Goal: Information Seeking & Learning: Learn about a topic

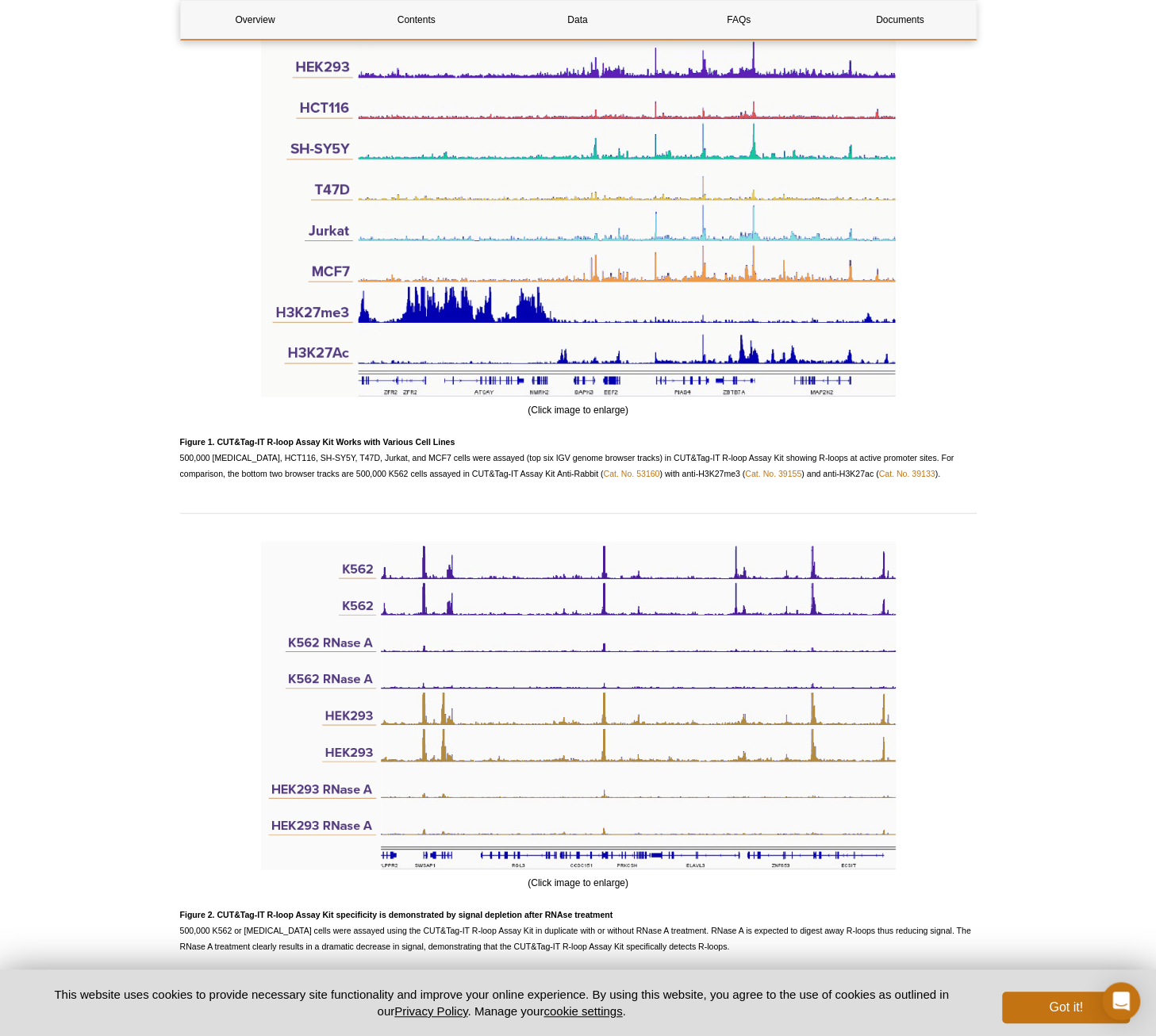
scroll to position [1983, 0]
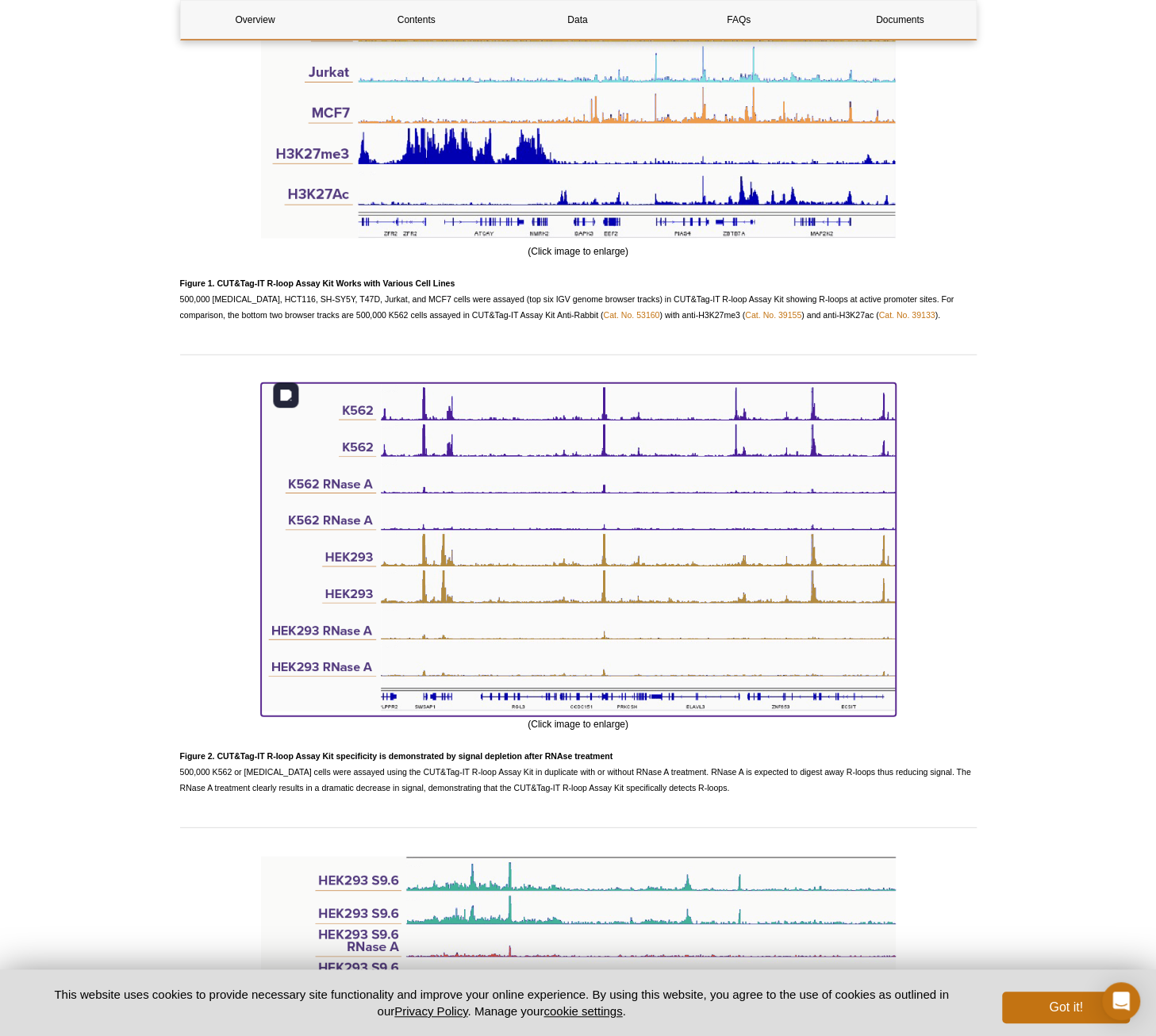
click at [731, 561] on img at bounding box center [578, 548] width 634 height 329
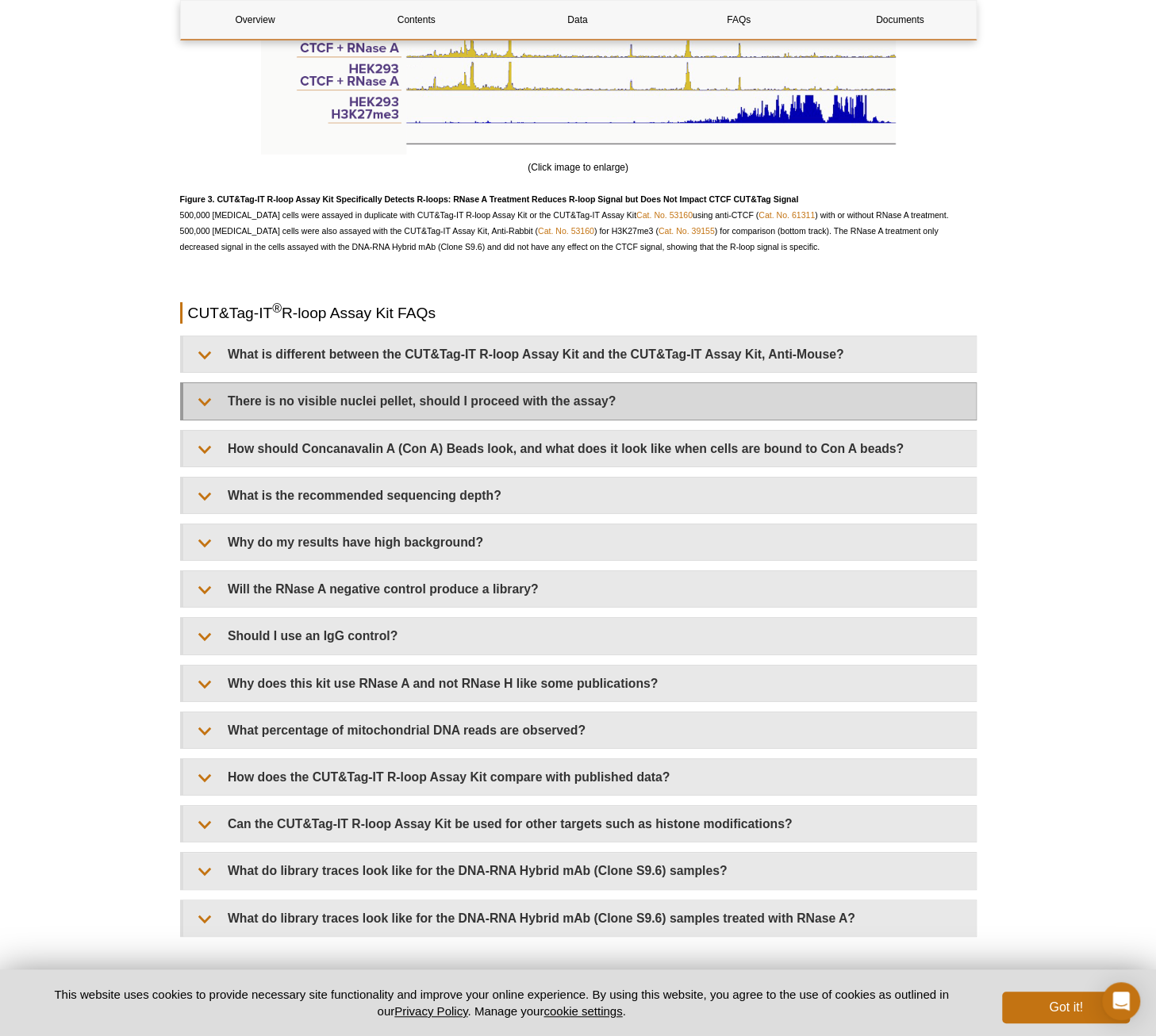
scroll to position [3095, 0]
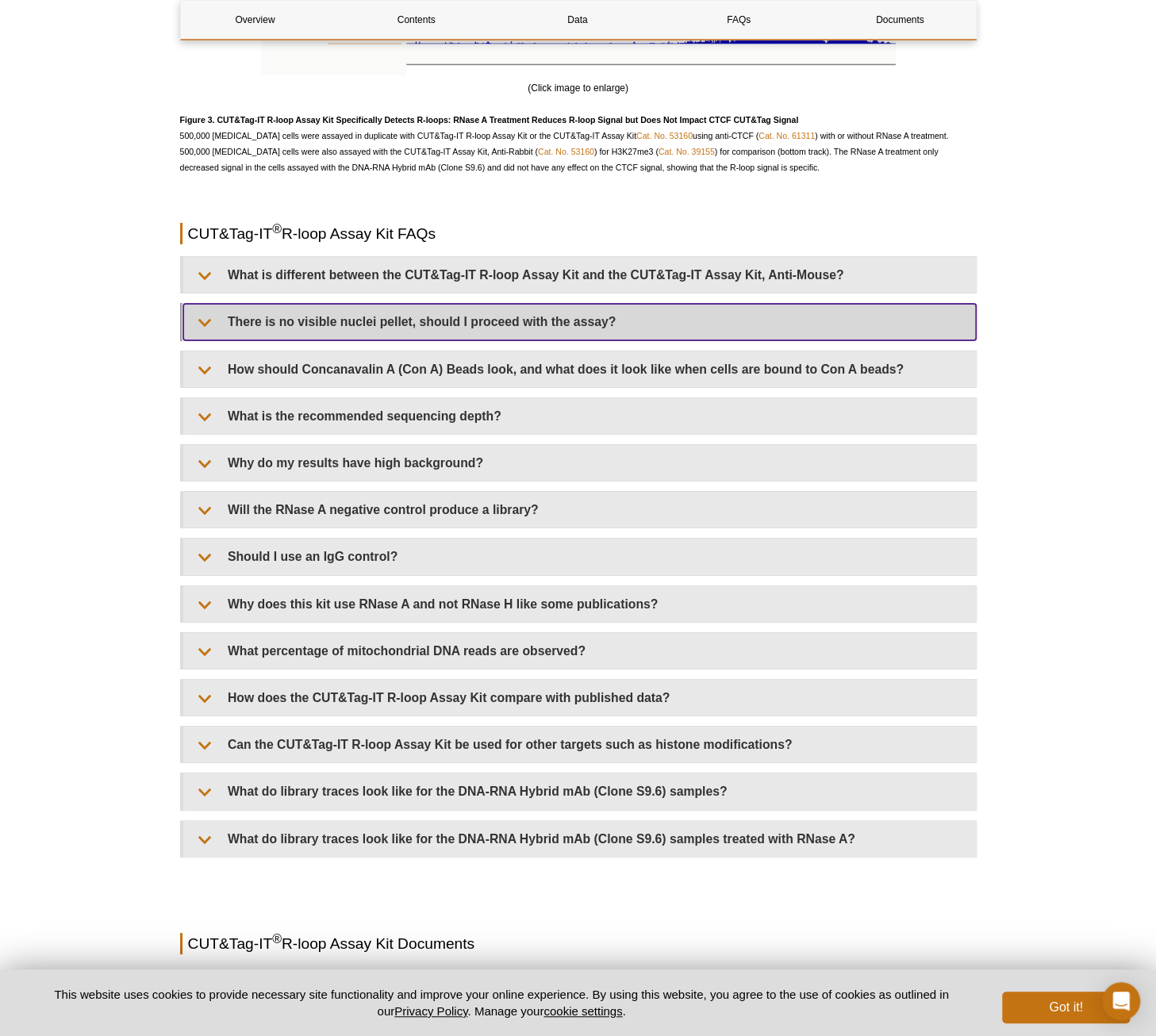
click at [596, 315] on summary "There is no visible nuclei pellet, should I proceed with the assay?" at bounding box center [580, 322] width 792 height 36
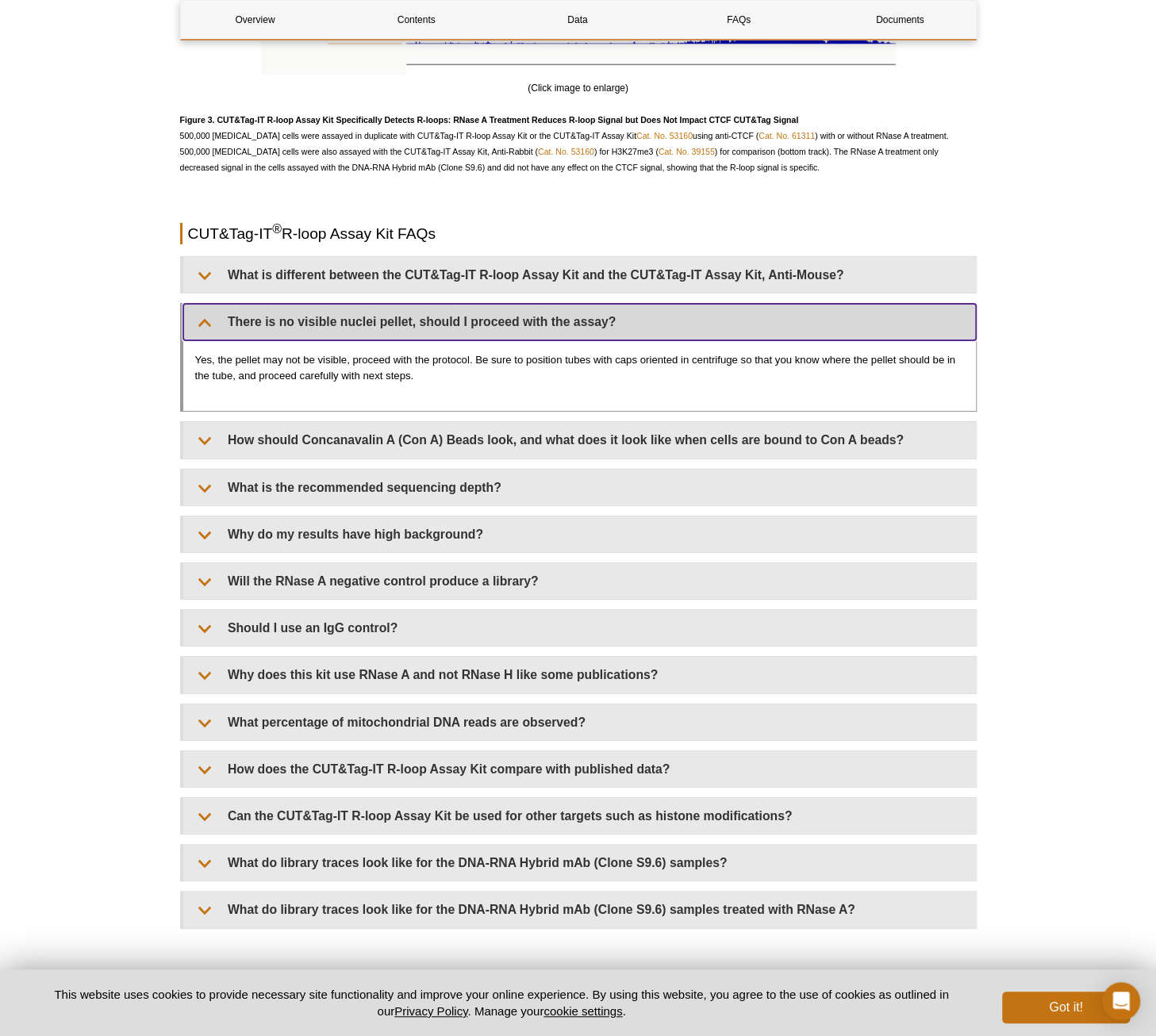
click at [632, 320] on summary "There is no visible nuclei pellet, should I proceed with the assay?" at bounding box center [580, 322] width 792 height 36
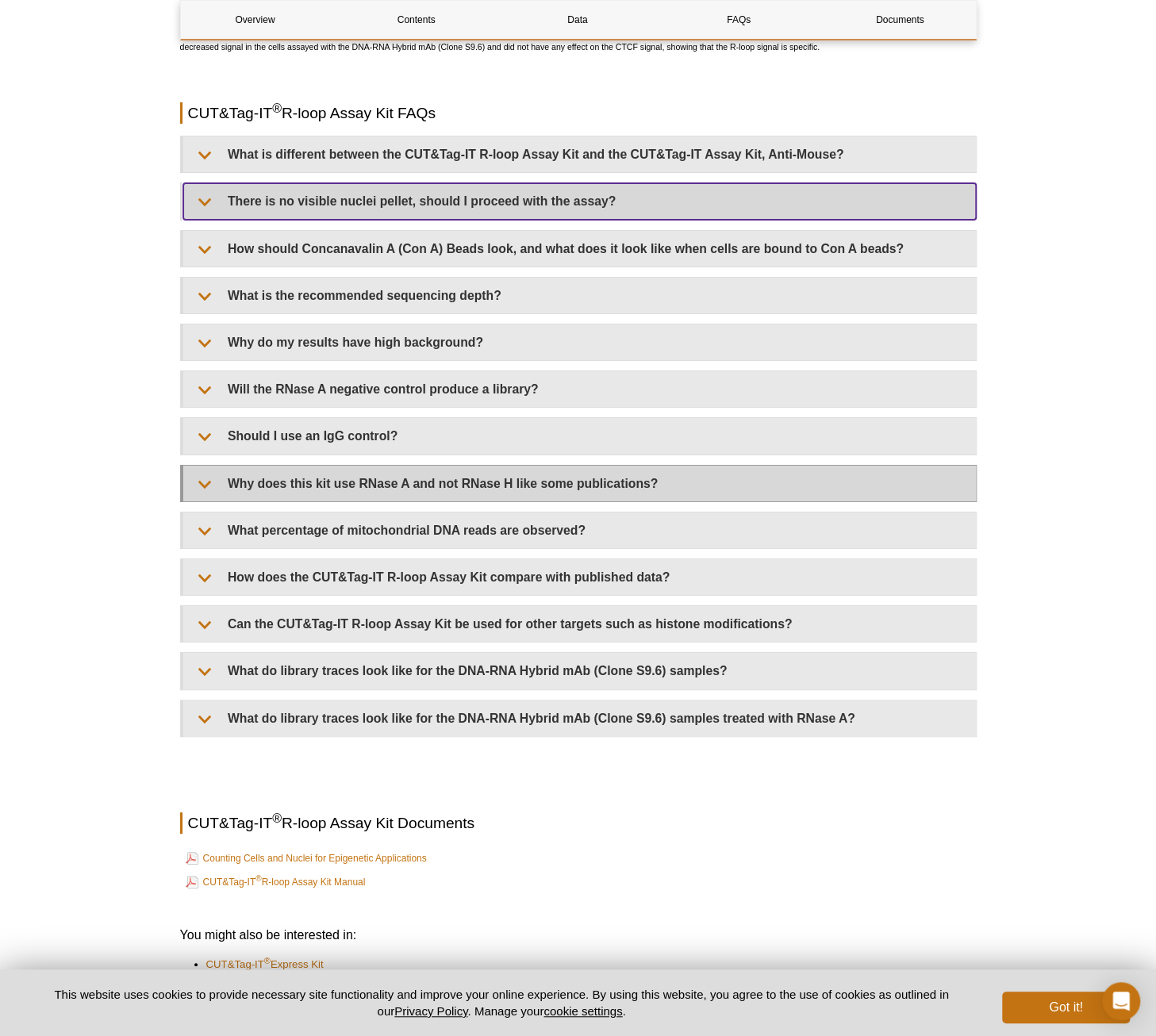
scroll to position [3253, 0]
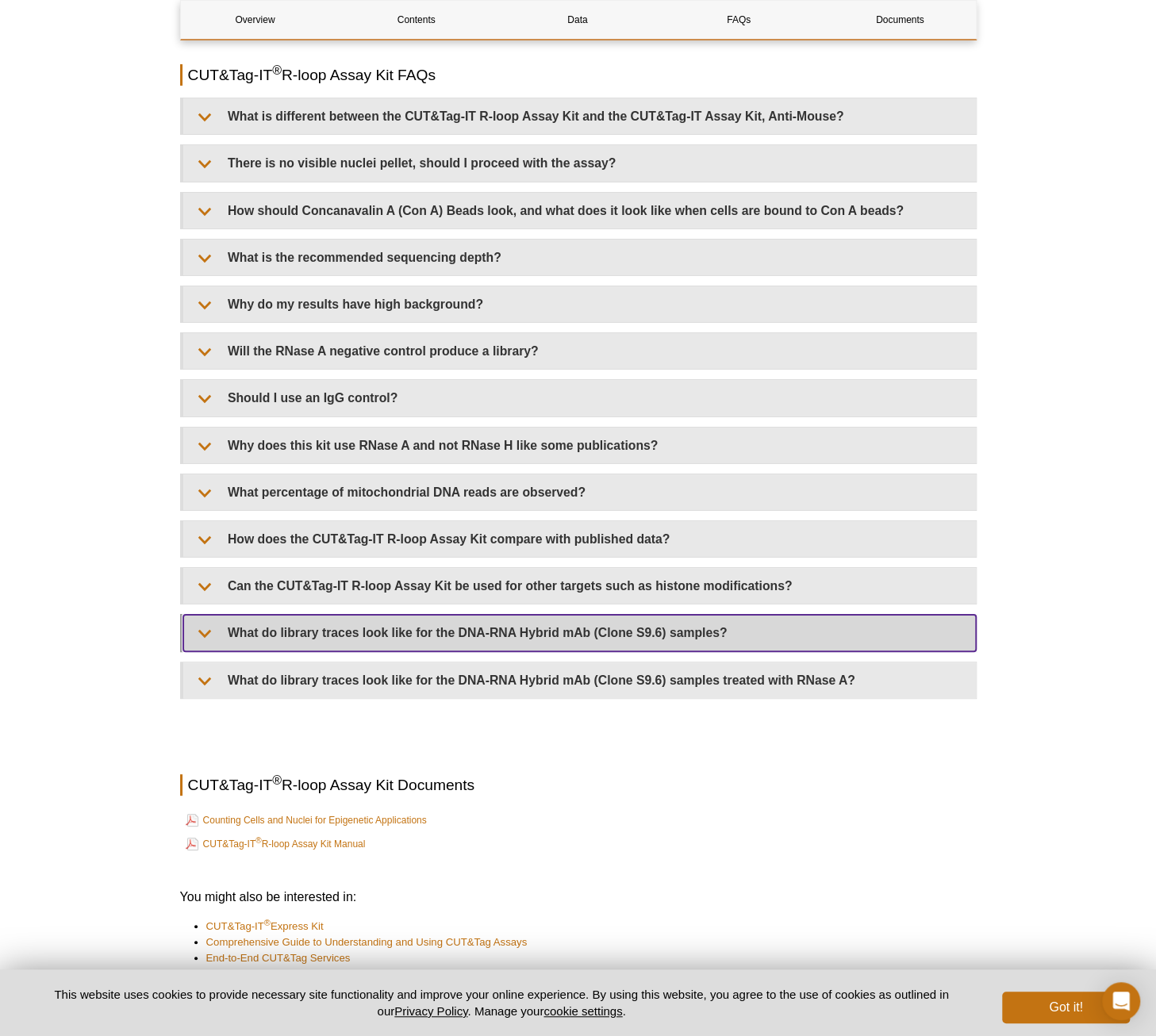
click at [554, 618] on summary "What do library traces look like for the DNA-RNA Hybrid mAb (Clone S9.6) sample…" at bounding box center [580, 633] width 792 height 36
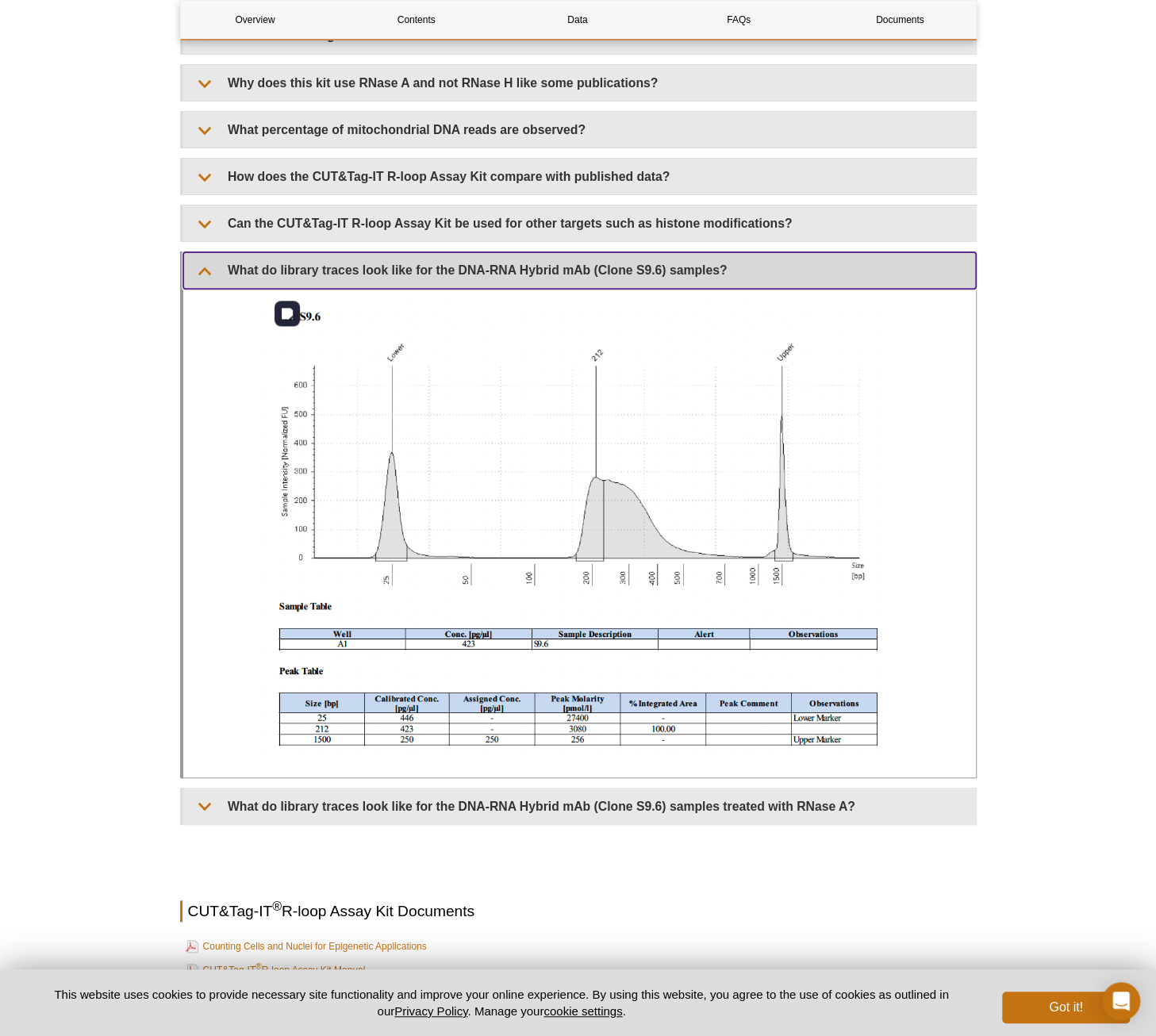
scroll to position [3650, 0]
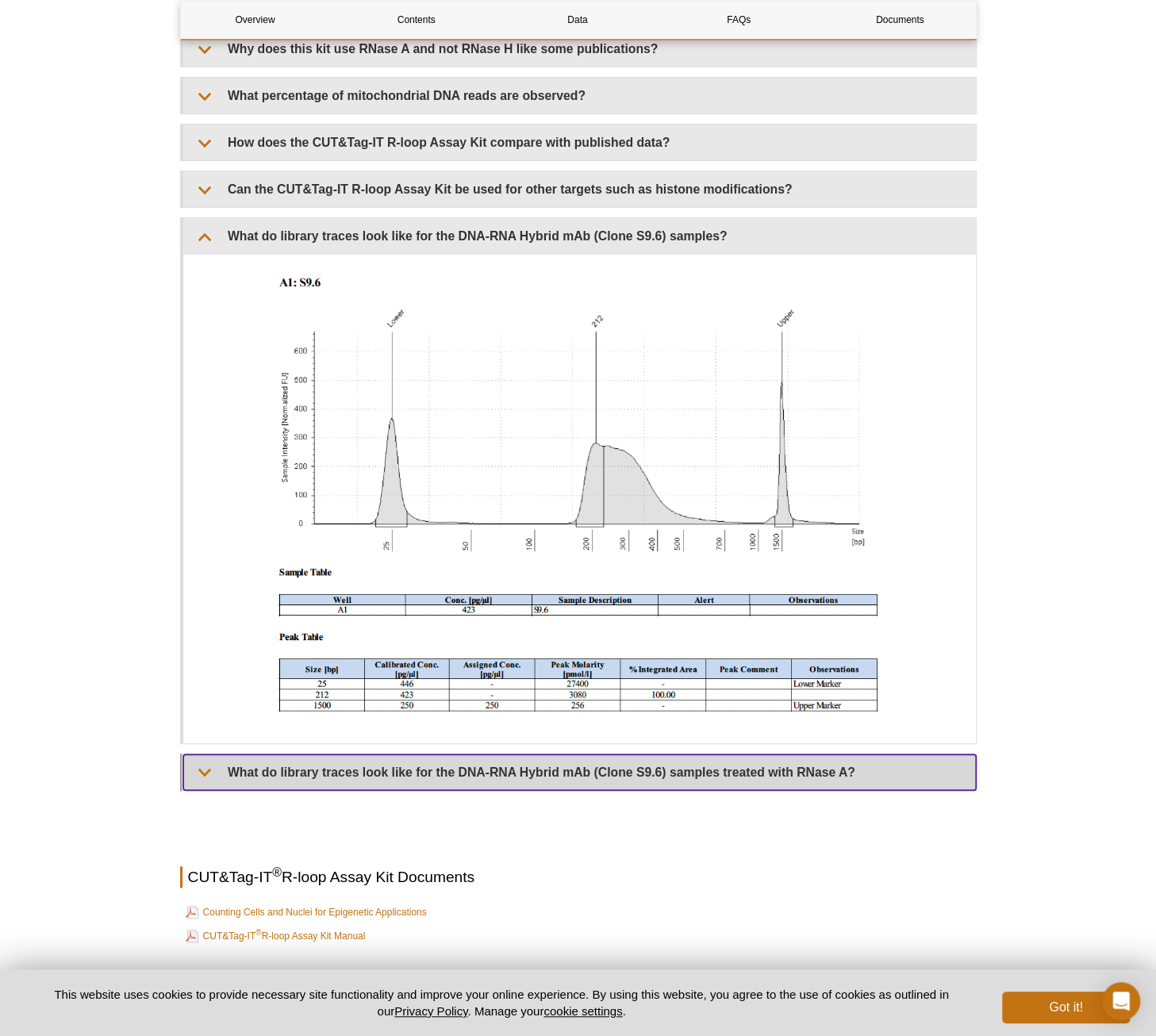
click at [754, 755] on summary "What do library traces look like for the DNA-RNA Hybrid mAb (Clone S9.6) sample…" at bounding box center [580, 773] width 792 height 36
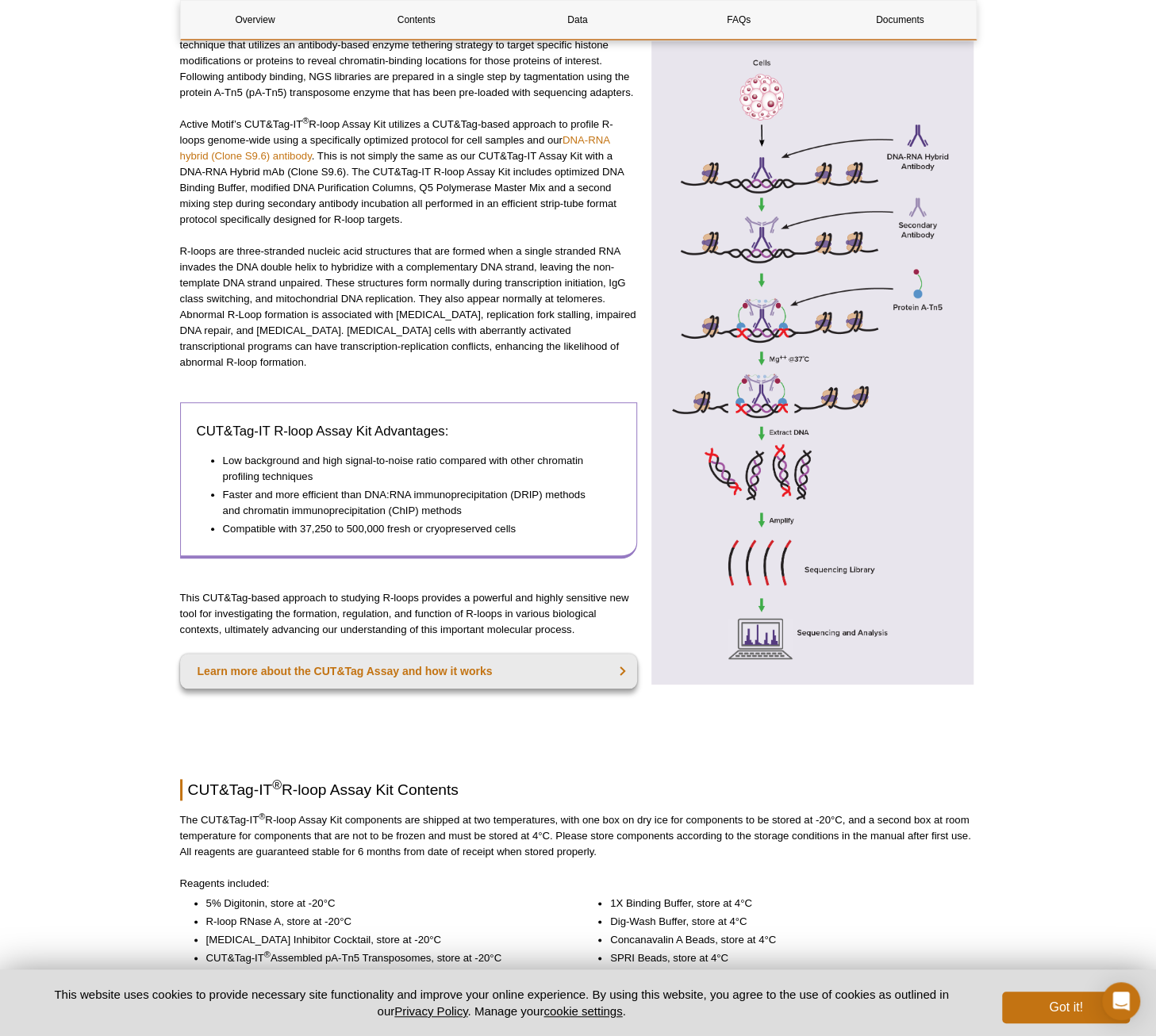
scroll to position [635, 0]
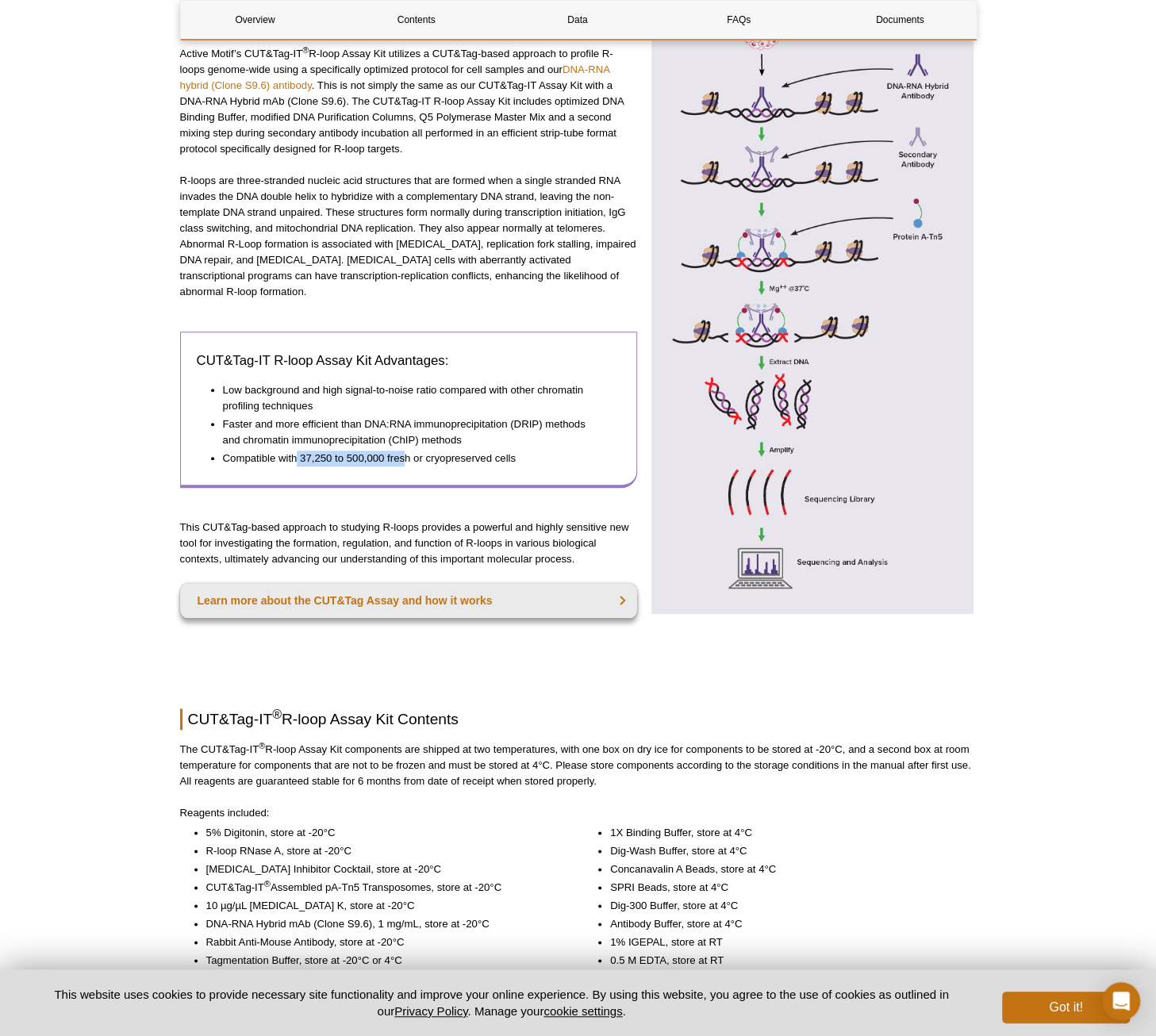
drag, startPoint x: 298, startPoint y: 444, endPoint x: 397, endPoint y: 450, distance: 99.2
click at [397, 451] on li "Compatible with 37,250 to 500,000 fresh or cryopreserved cells" at bounding box center [414, 459] width 383 height 16
click at [453, 451] on li "Compatible with 37,250 to 500,000 fresh or cryopreserved cells" at bounding box center [414, 459] width 383 height 16
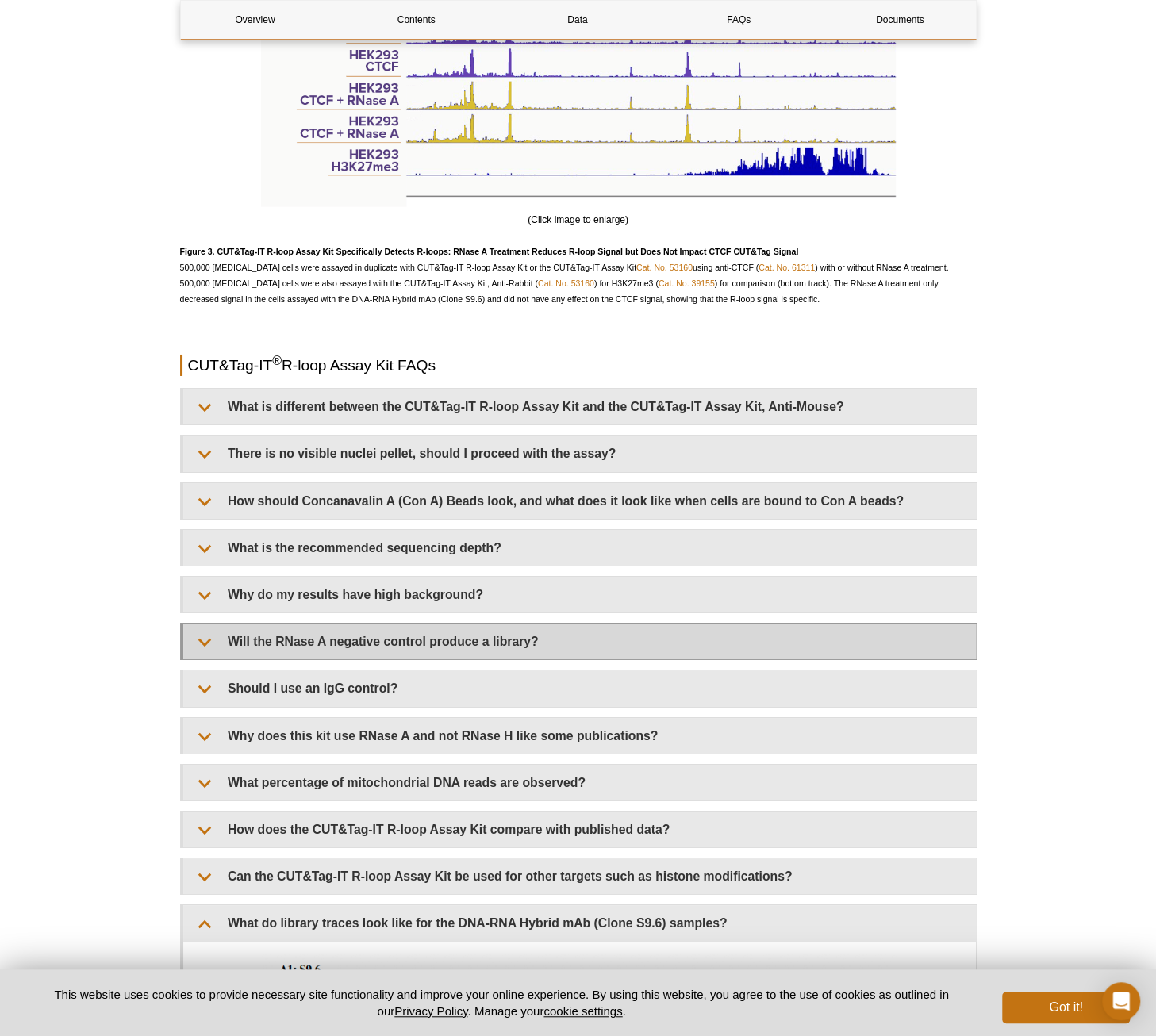
scroll to position [3174, 0]
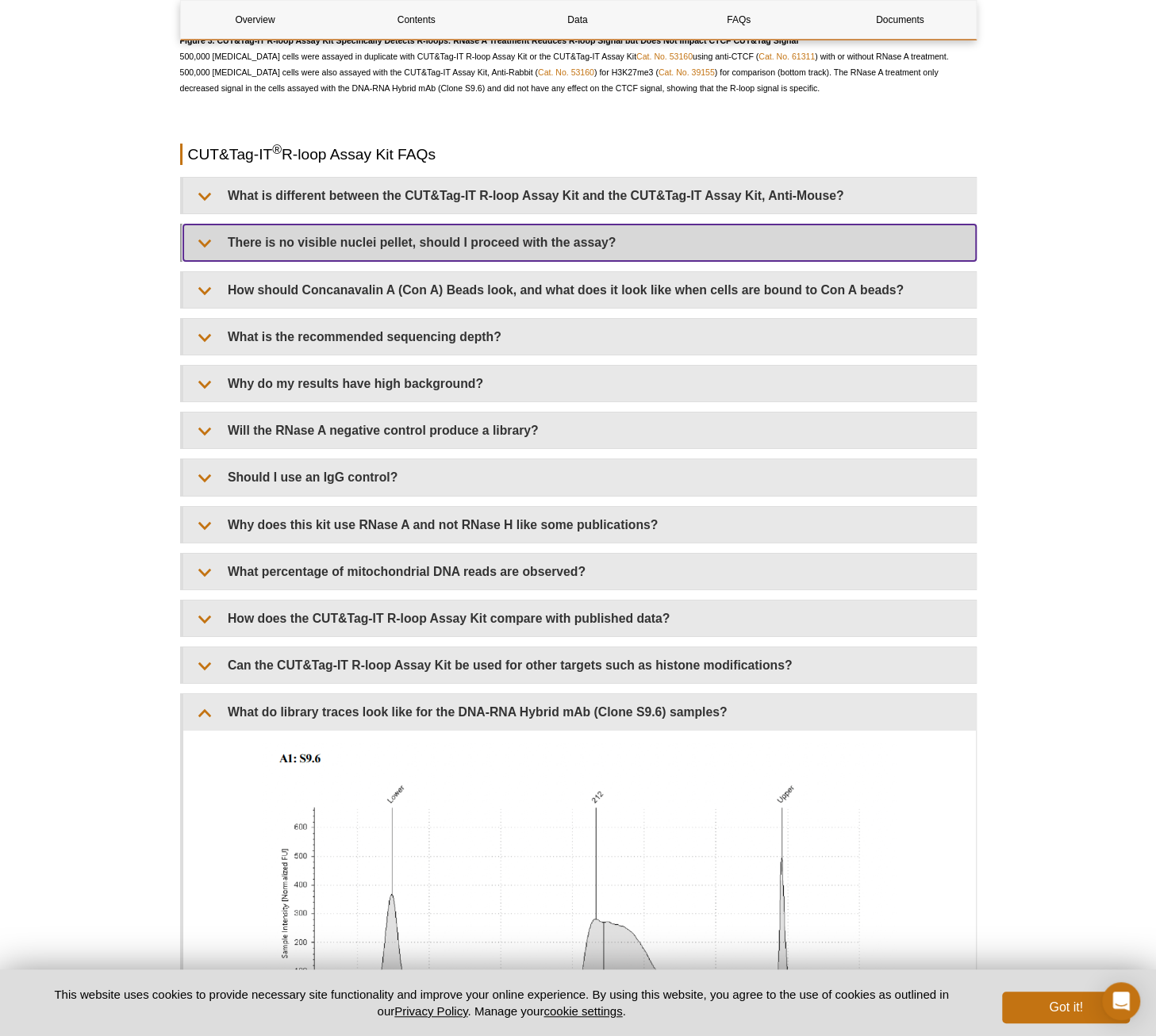
click at [571, 229] on summary "There is no visible nuclei pellet, should I proceed with the assay?" at bounding box center [580, 243] width 792 height 36
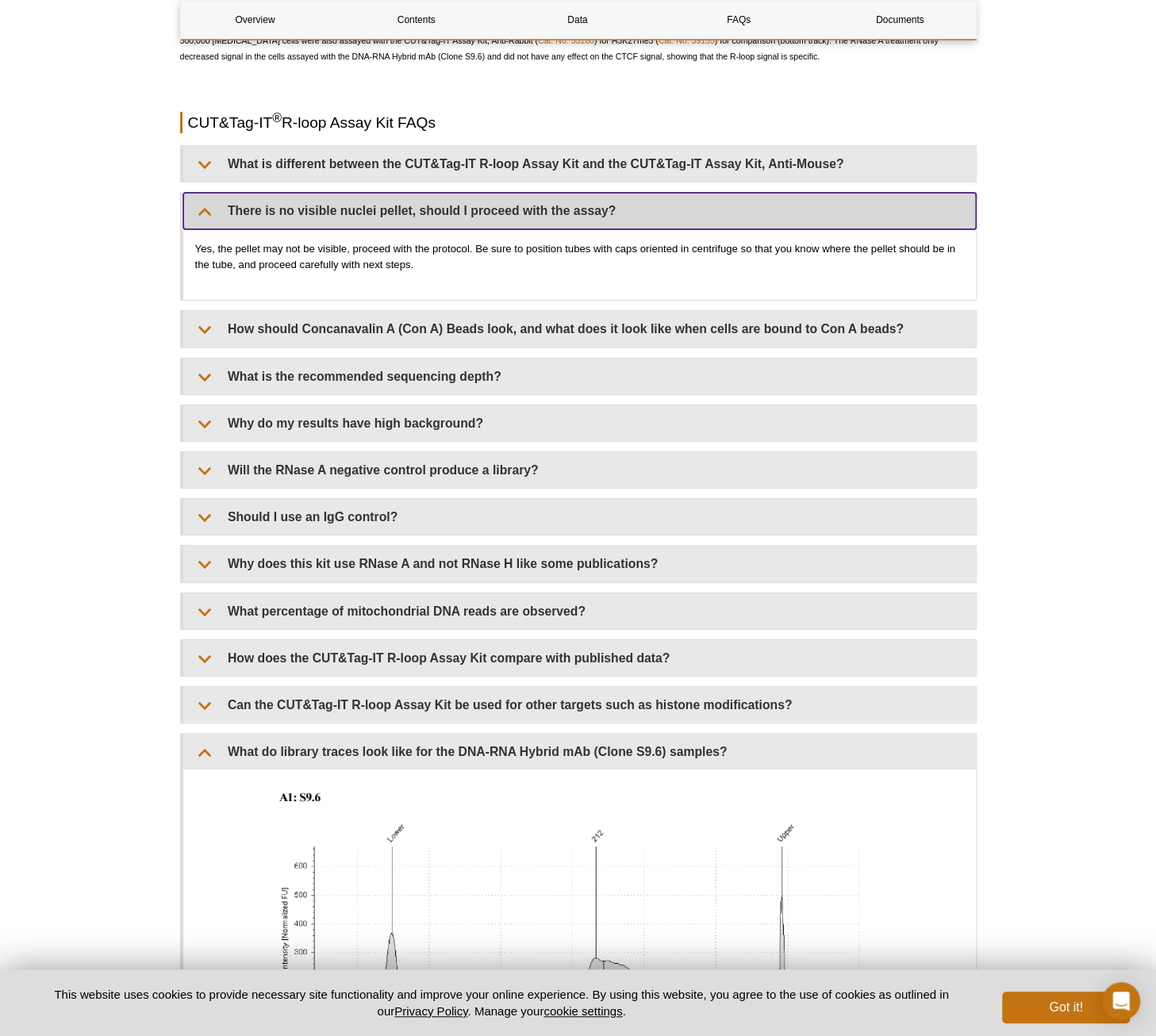
scroll to position [3253, 0]
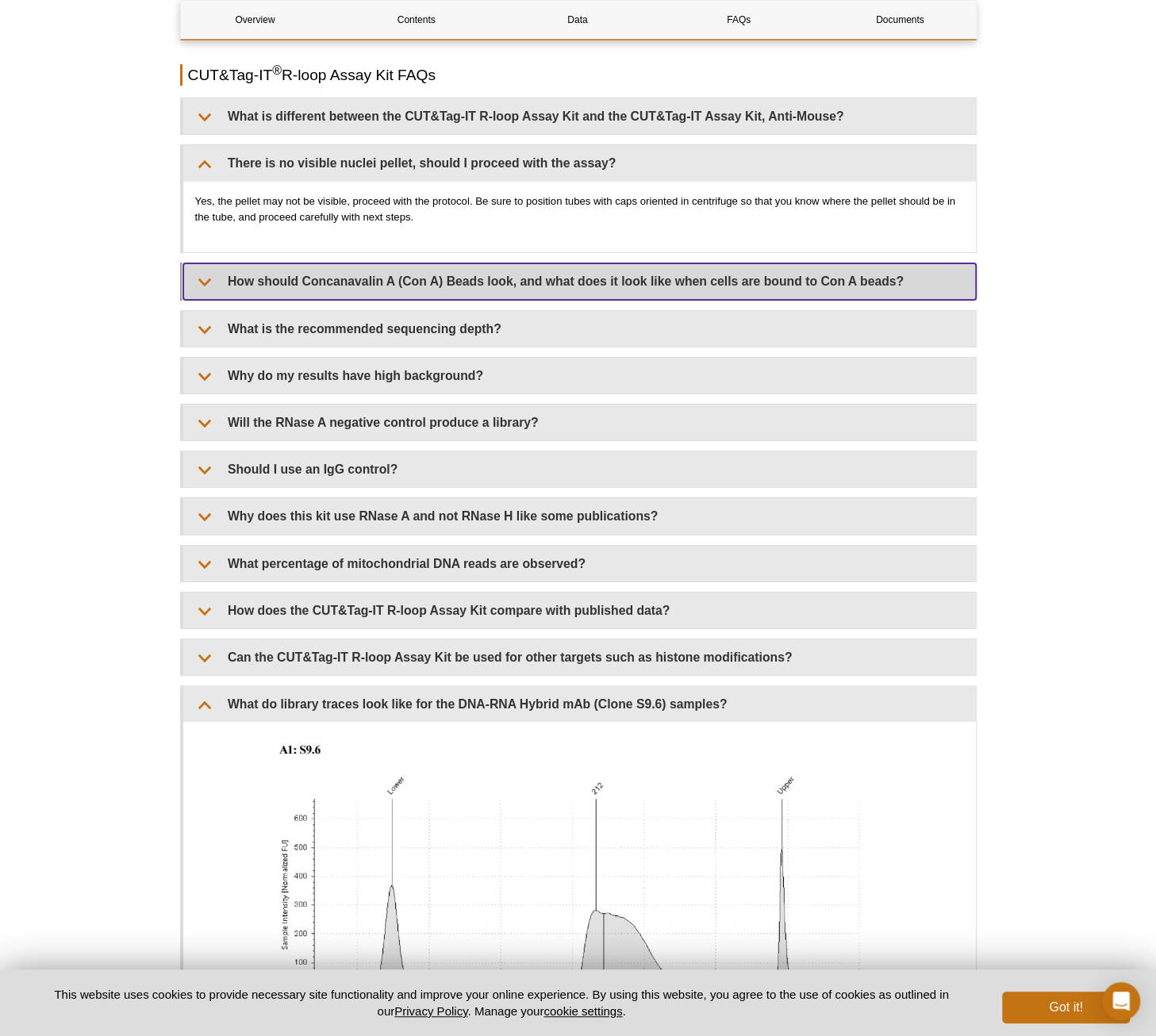
click at [557, 288] on summary "How should Concanavalin A (Con A) Beads look, and what does it look like when c…" at bounding box center [580, 281] width 792 height 36
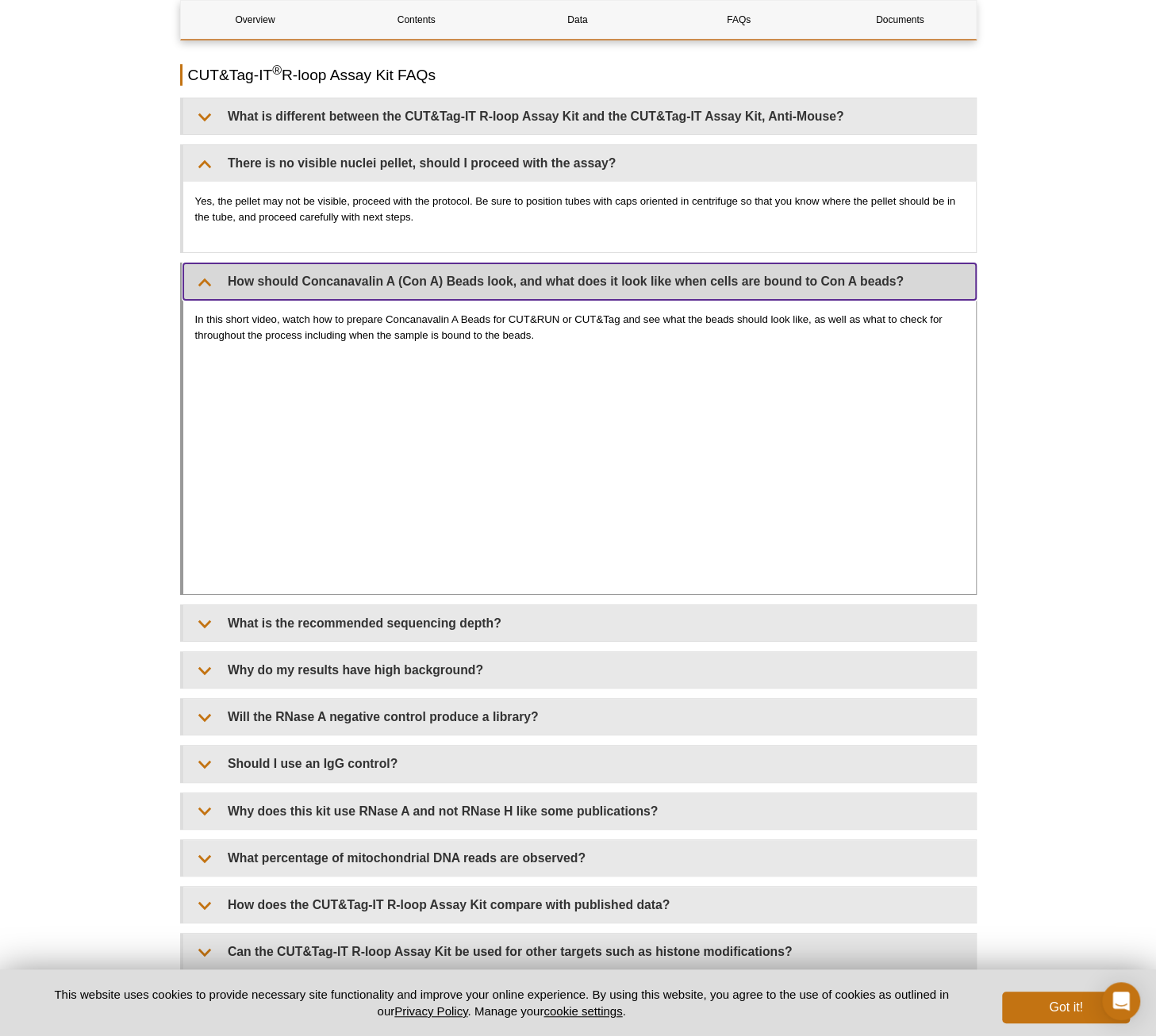
click at [557, 287] on summary "How should Concanavalin A (Con A) Beads look, and what does it look like when c…" at bounding box center [580, 281] width 792 height 36
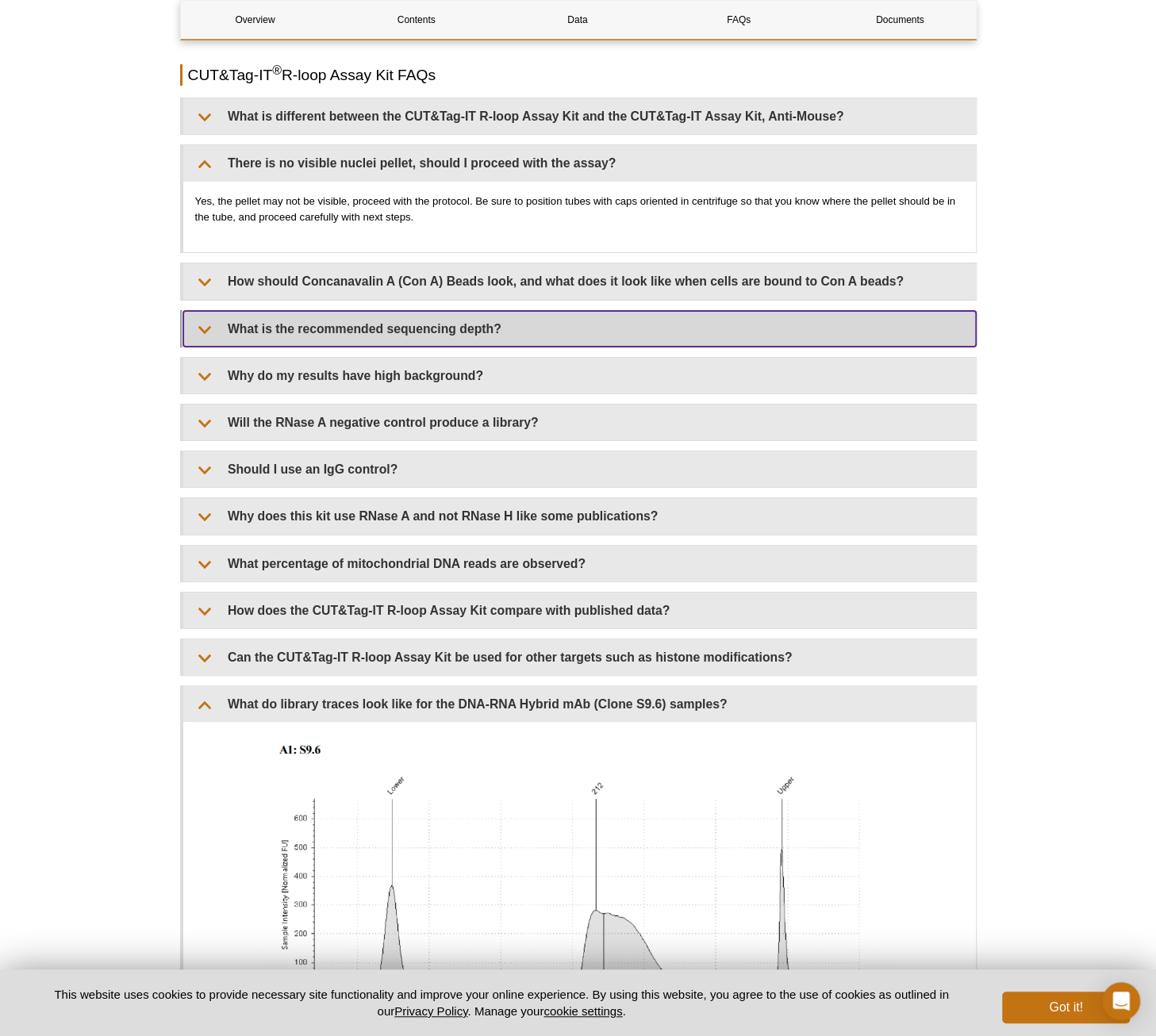
click at [537, 318] on summary "What is the recommended sequencing depth?" at bounding box center [580, 329] width 792 height 36
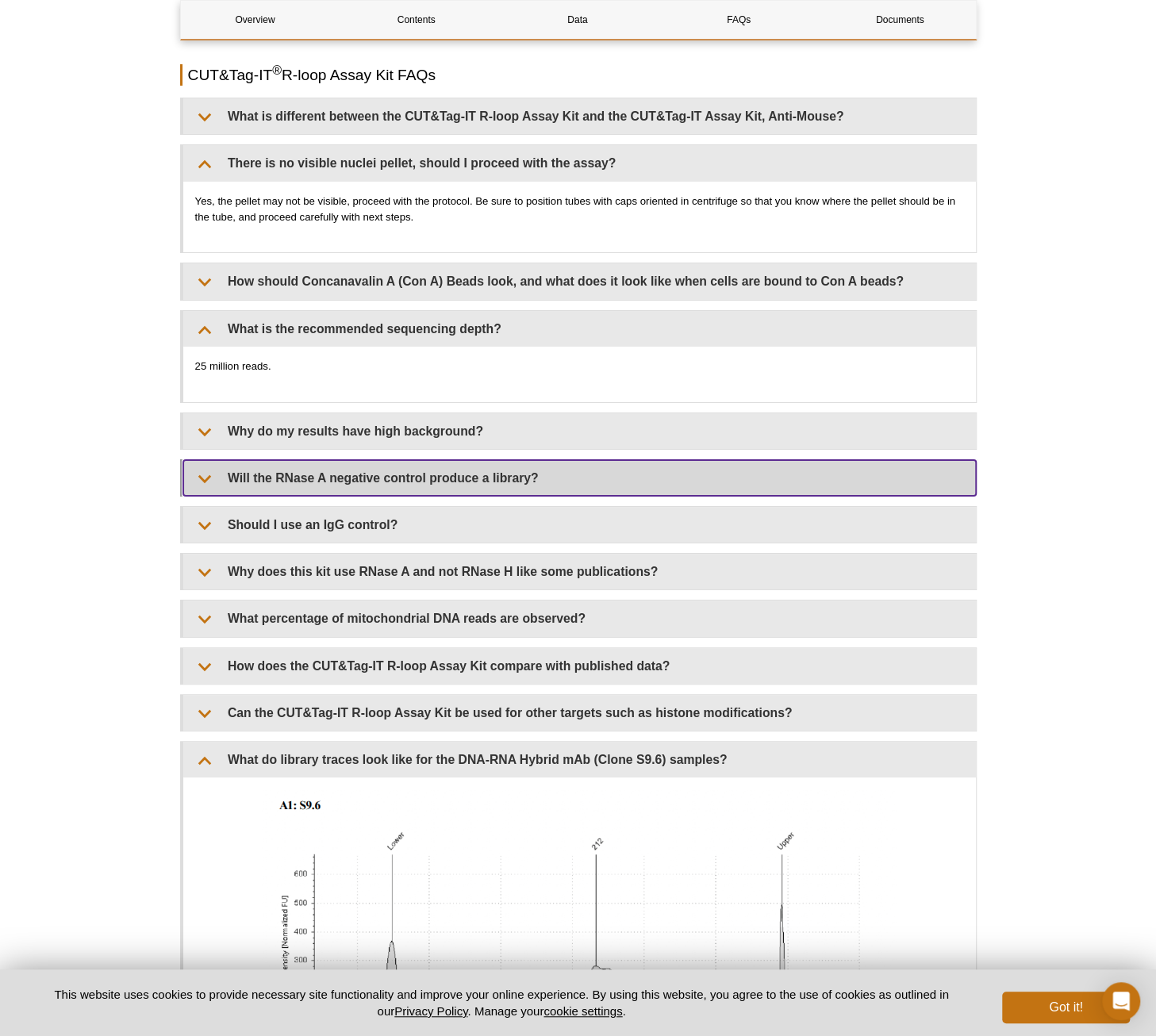
click at [555, 480] on summary "Will the RNase A negative control produce a library?" at bounding box center [580, 479] width 792 height 36
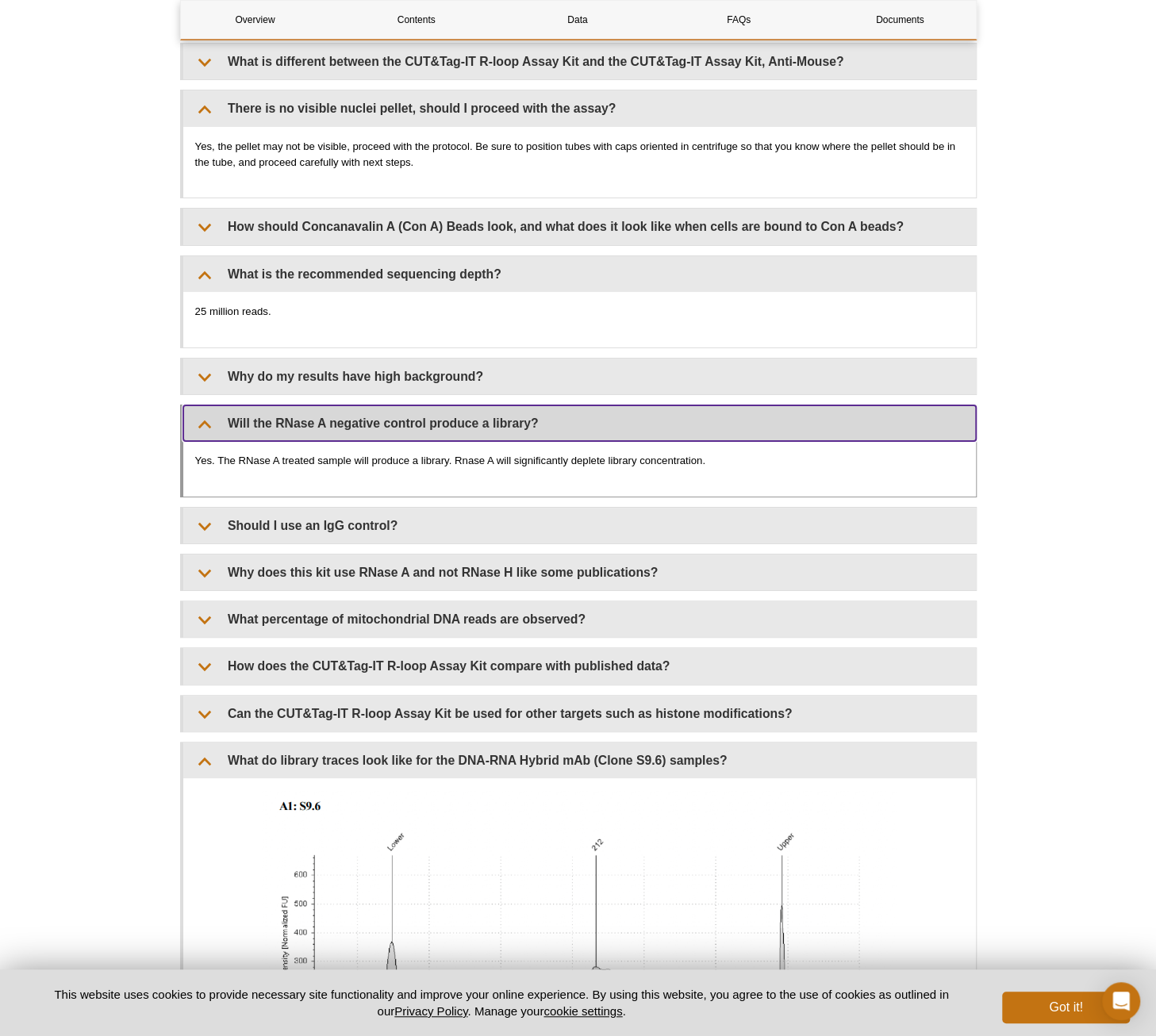
scroll to position [3333, 0]
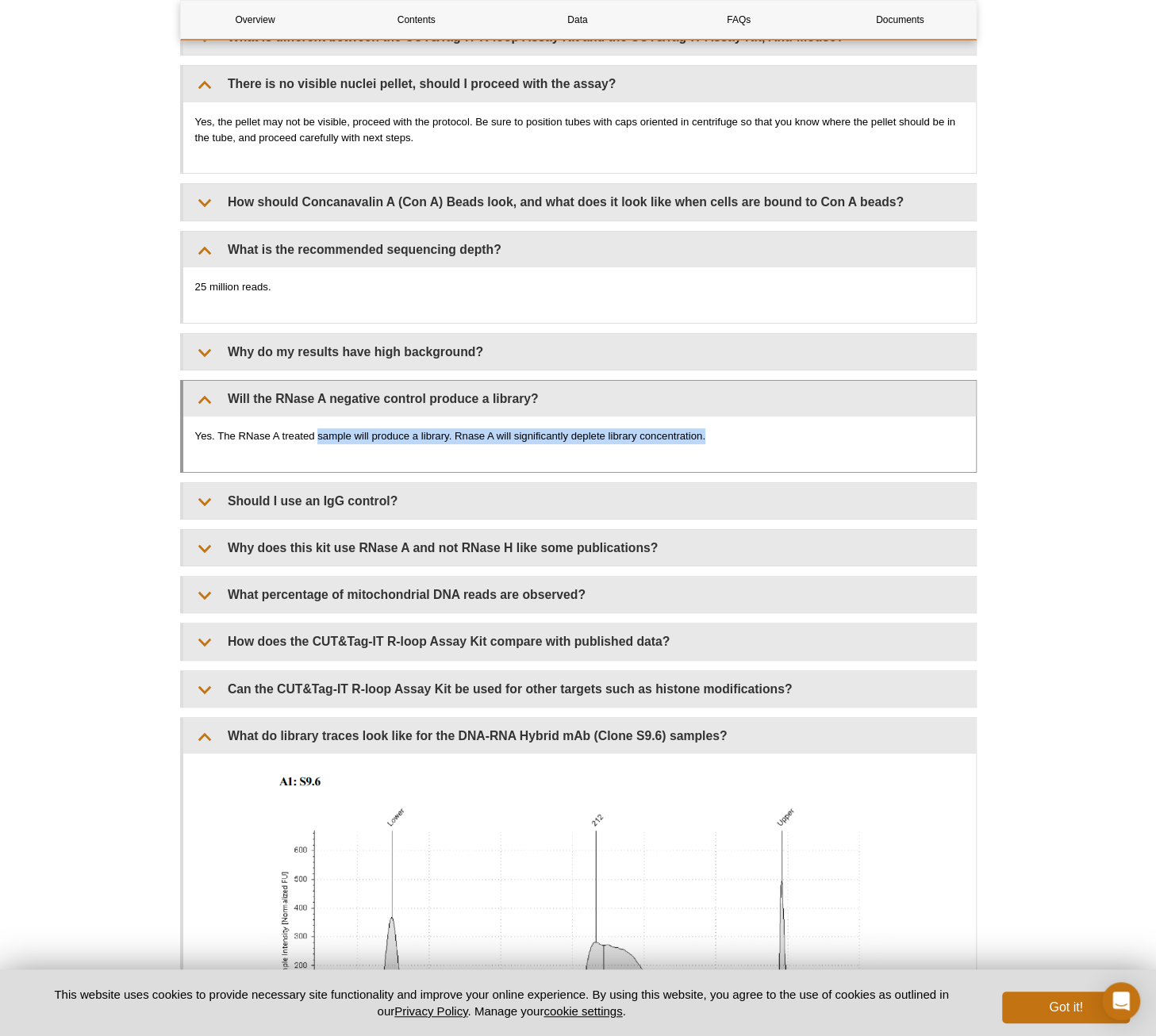
drag, startPoint x: 317, startPoint y: 429, endPoint x: 723, endPoint y: 446, distance: 406.4
click at [723, 446] on div "Yes. The RNase A treated sample will produce a library. Rnase A will significan…" at bounding box center [580, 445] width 792 height 56
click at [723, 428] on p "Yes. The RNase A treated sample will produce a library. Rnase A will significan…" at bounding box center [580, 436] width 769 height 16
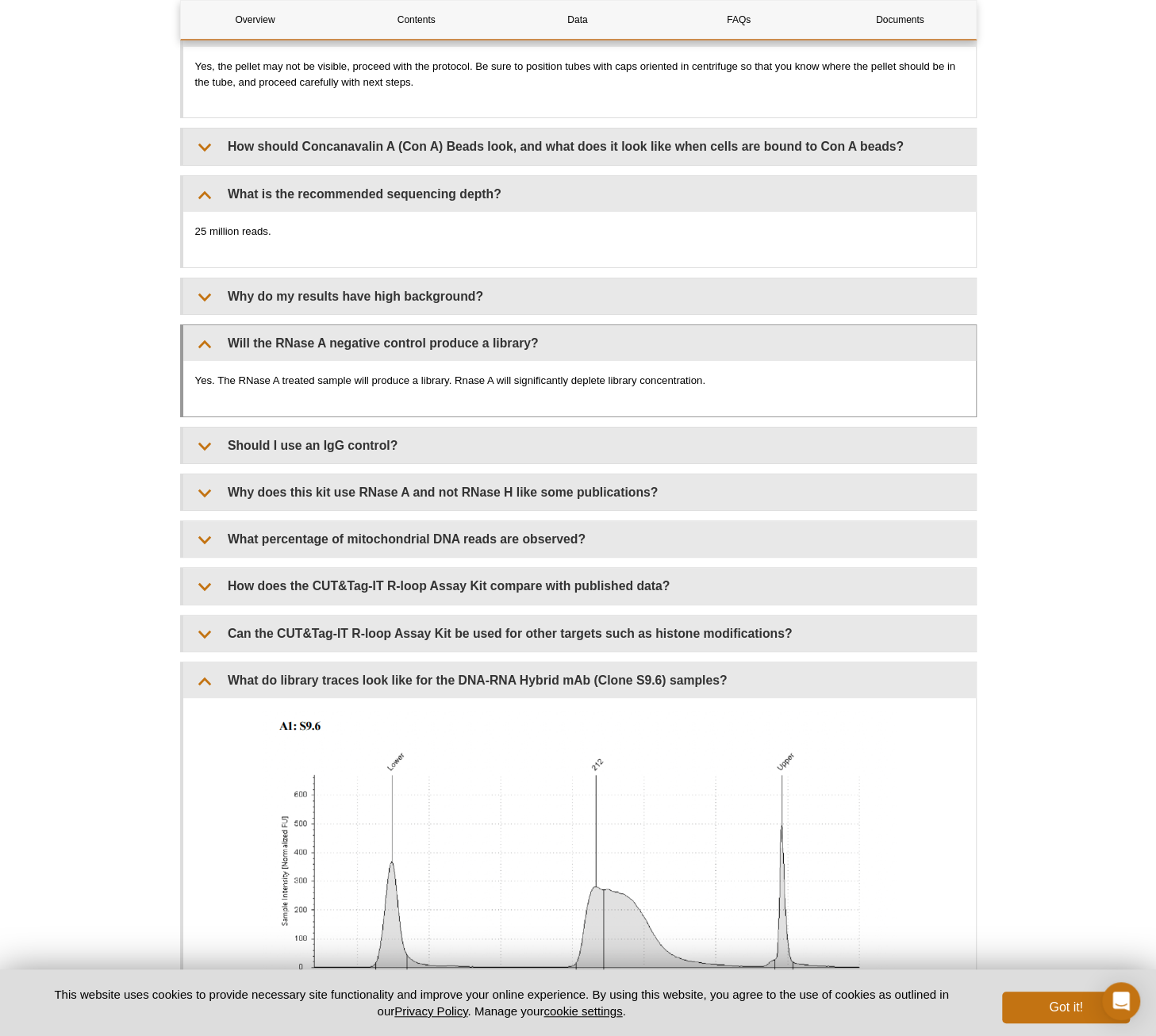
scroll to position [3412, 0]
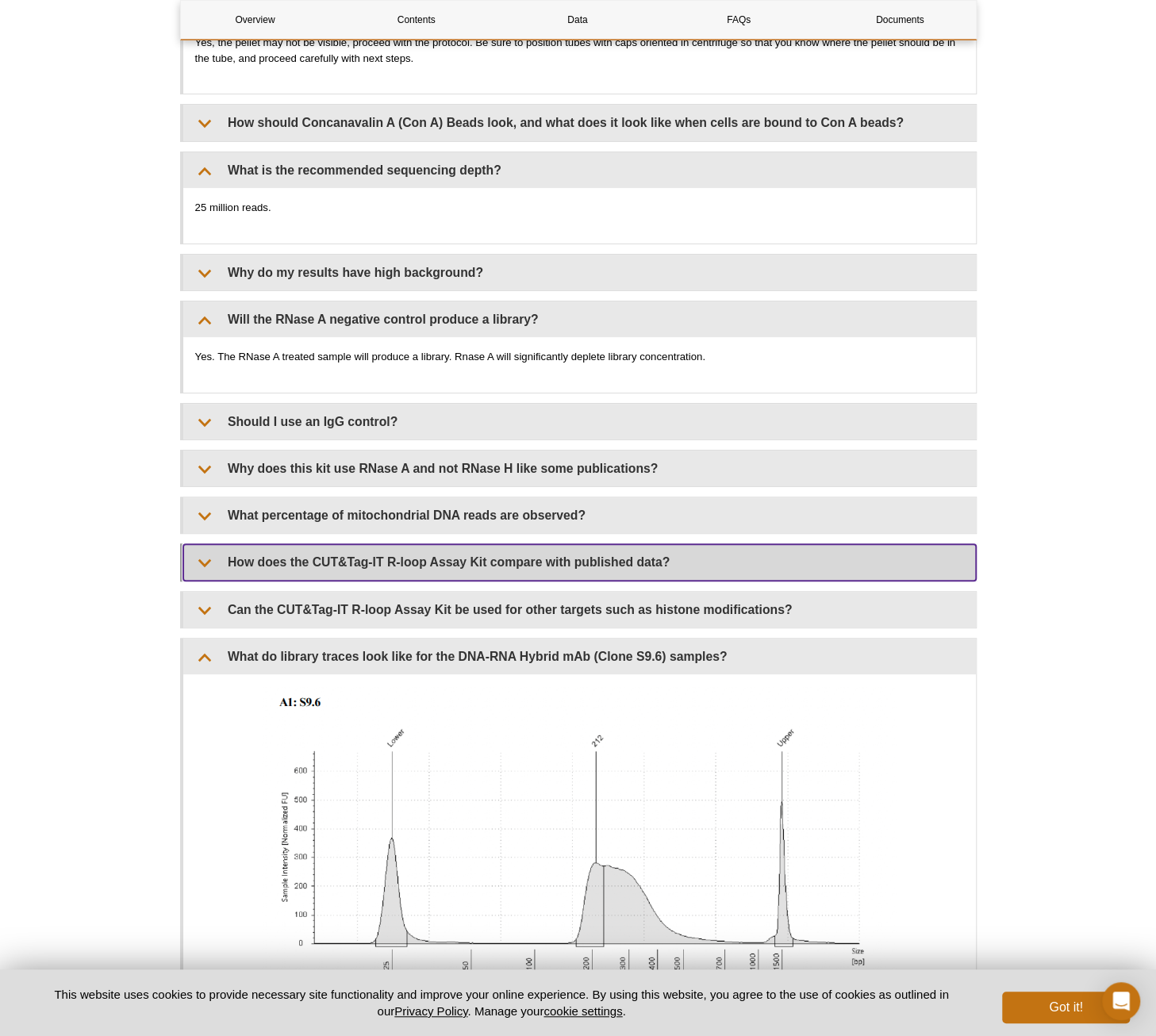
click at [609, 559] on summary "How does the CUT&Tag-IT R-loop Assay Kit compare with published data?" at bounding box center [580, 562] width 792 height 36
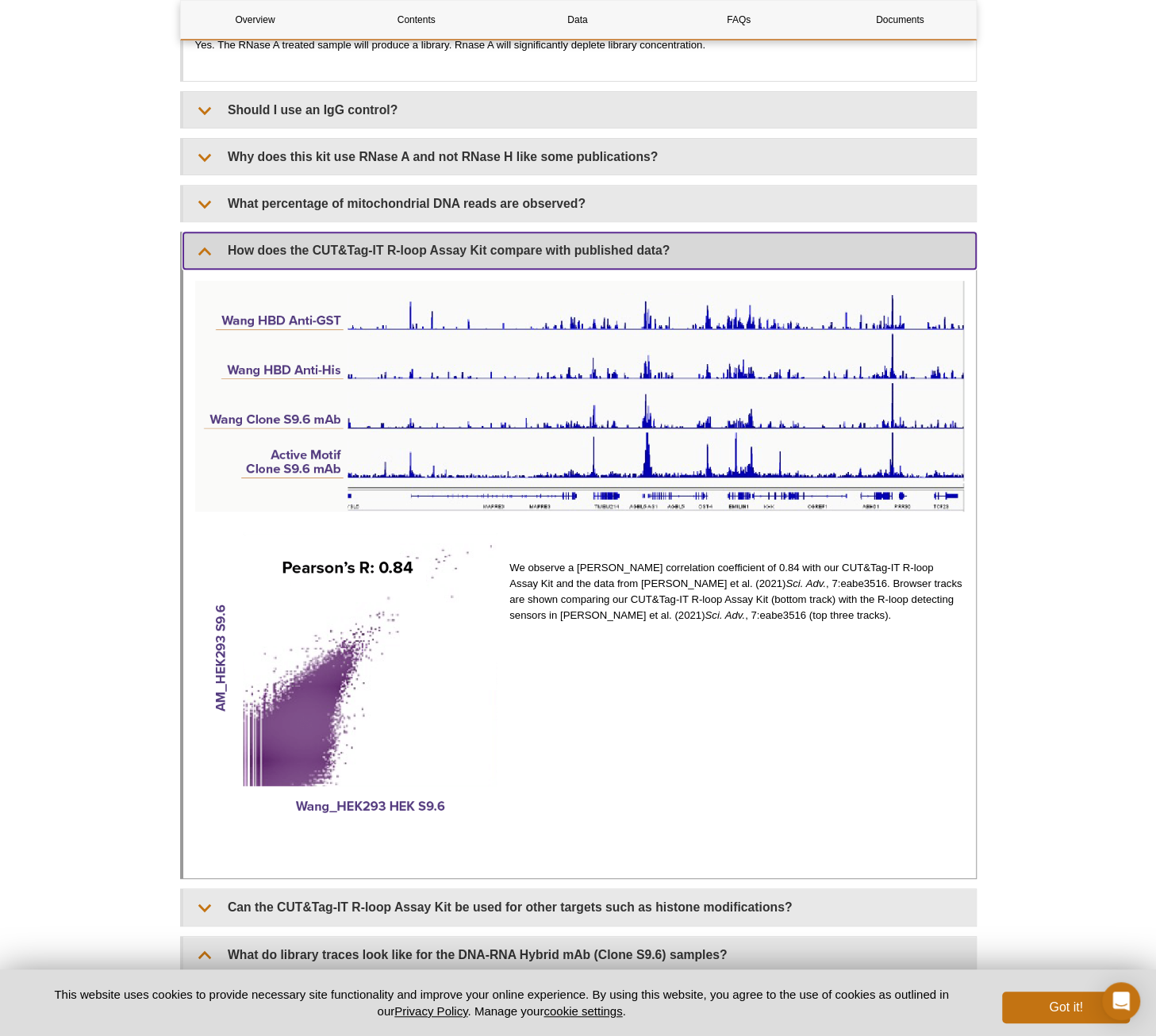
scroll to position [3729, 0]
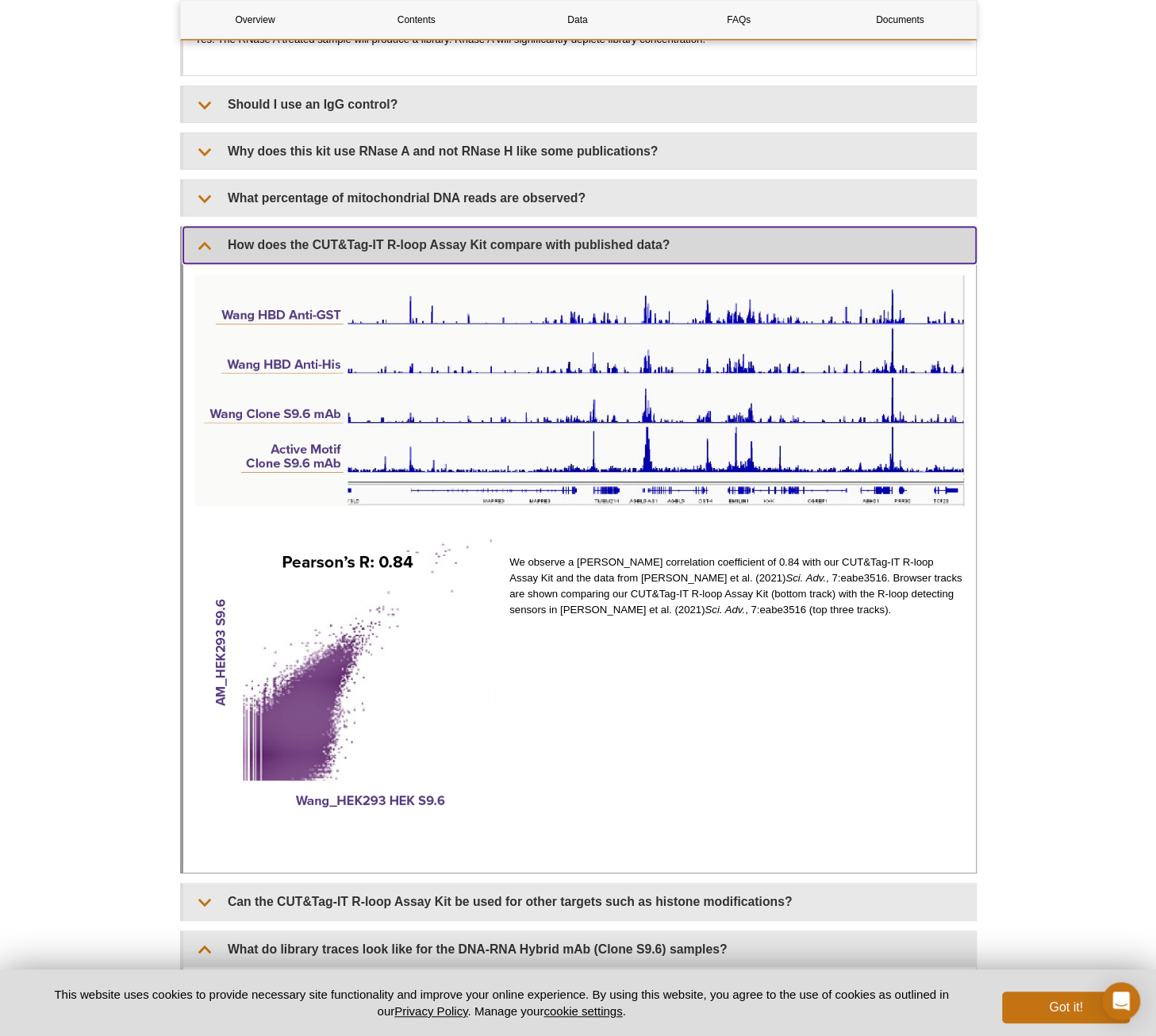
click at [558, 242] on summary "How does the CUT&Tag-IT R-loop Assay Kit compare with published data?" at bounding box center [580, 245] width 792 height 36
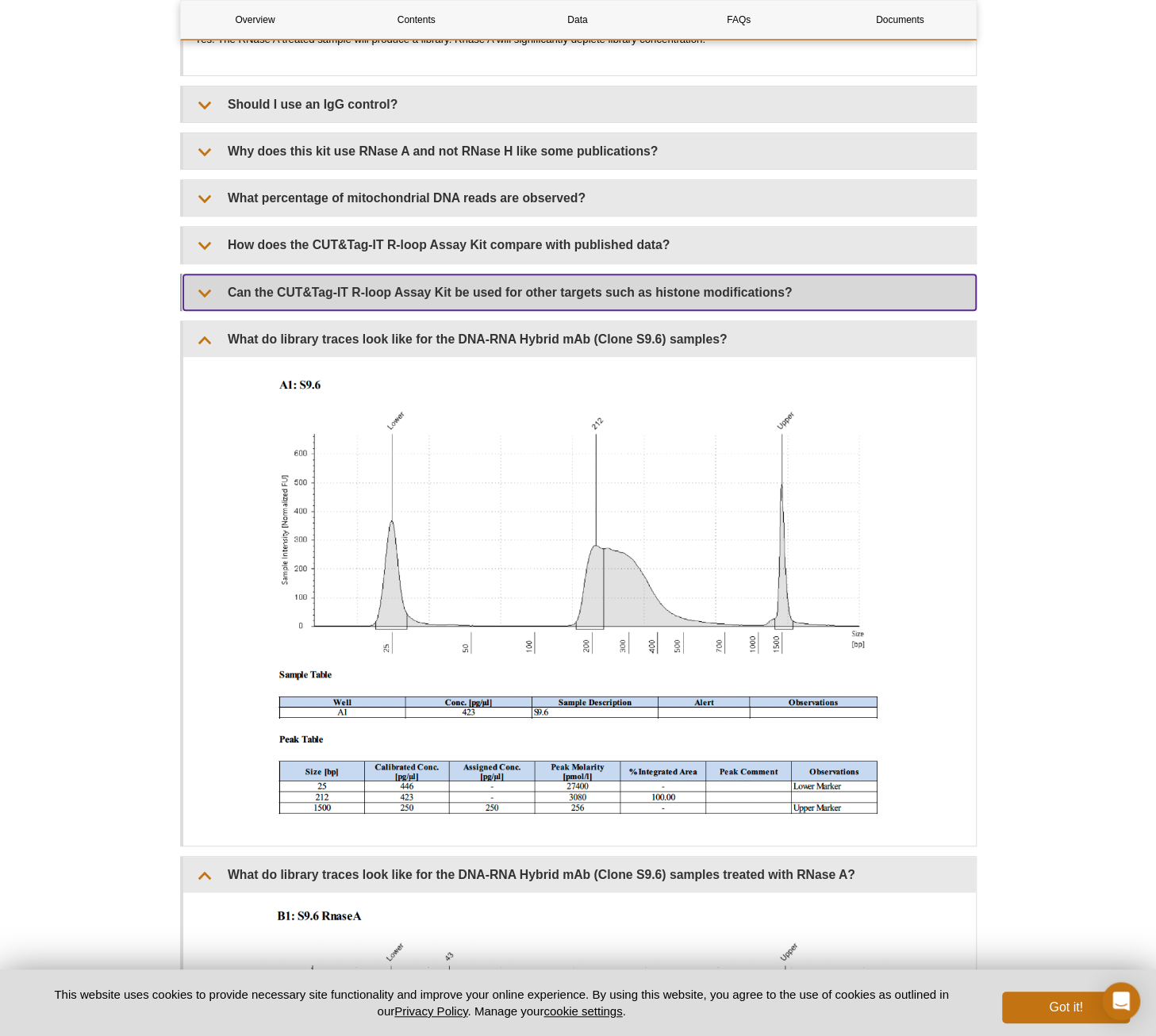
click at [515, 280] on summary "Can the CUT&Tag-IT R-loop Assay Kit be used for other targets such as histone m…" at bounding box center [580, 292] width 792 height 36
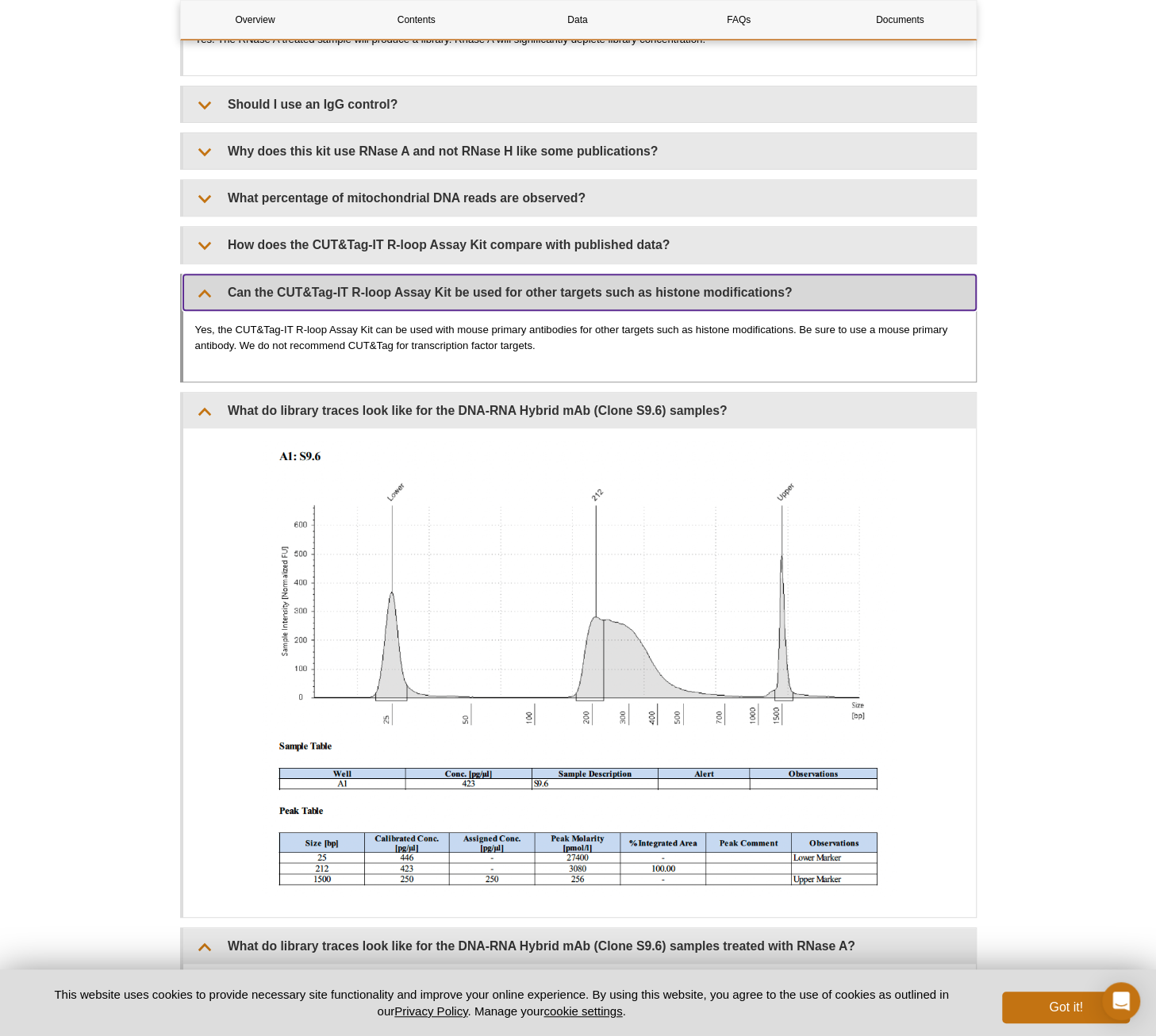
click at [515, 280] on summary "Can the CUT&Tag-IT R-loop Assay Kit be used for other targets such as histone m…" at bounding box center [580, 292] width 792 height 36
